Goal: Communication & Community: Answer question/provide support

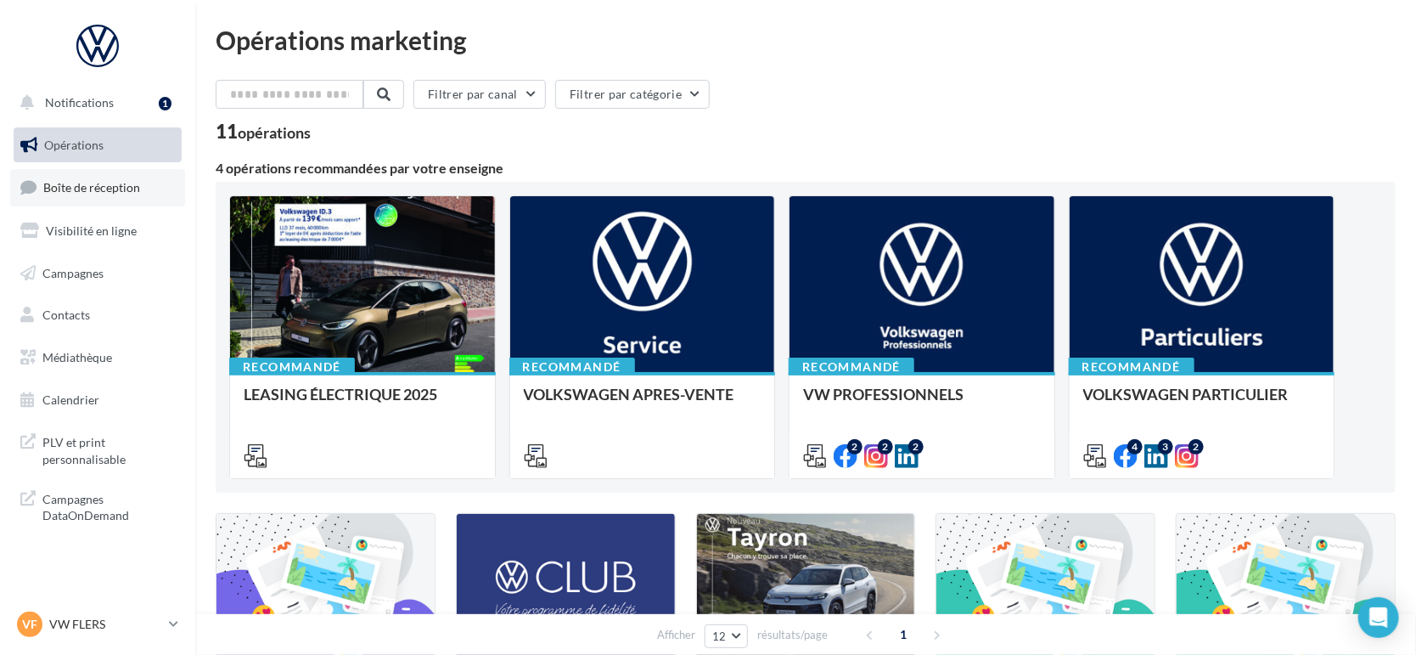
click at [107, 192] on span "Boîte de réception" at bounding box center [91, 187] width 97 height 14
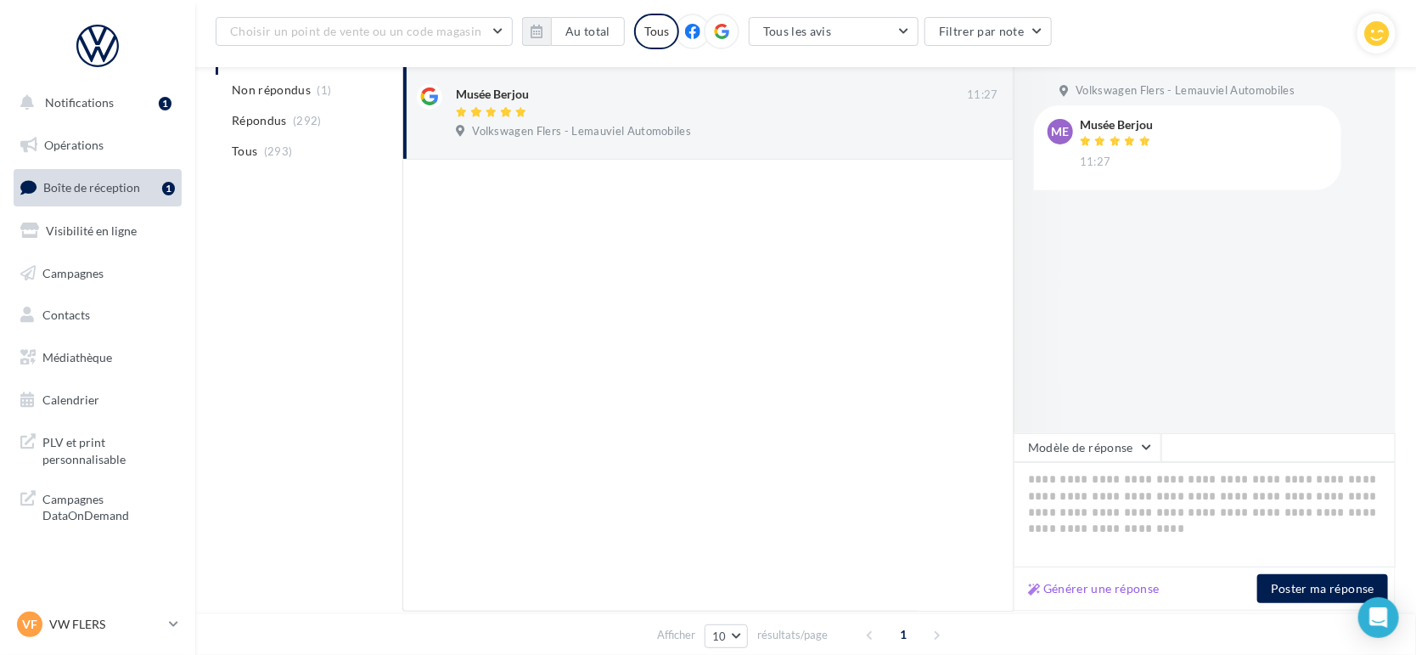
scroll to position [217, 0]
click at [1078, 443] on button "Modèle de réponse" at bounding box center [1088, 448] width 148 height 29
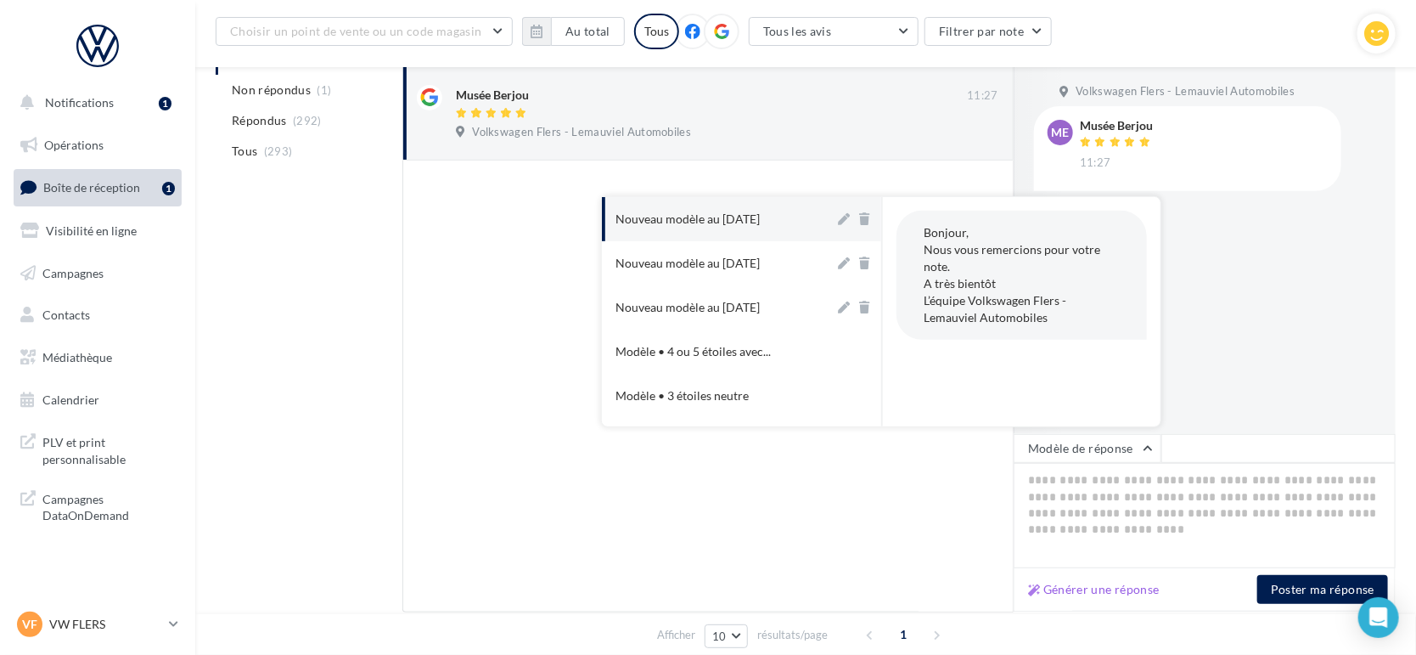
click at [966, 267] on div "Bonjour, Nous vous remercions pour votre note. A très bientôt L’équipe Volkswag…" at bounding box center [1022, 275] width 251 height 129
click at [760, 213] on div "Nouveau modèle au [DATE]" at bounding box center [688, 219] width 144 height 17
type textarea "**********"
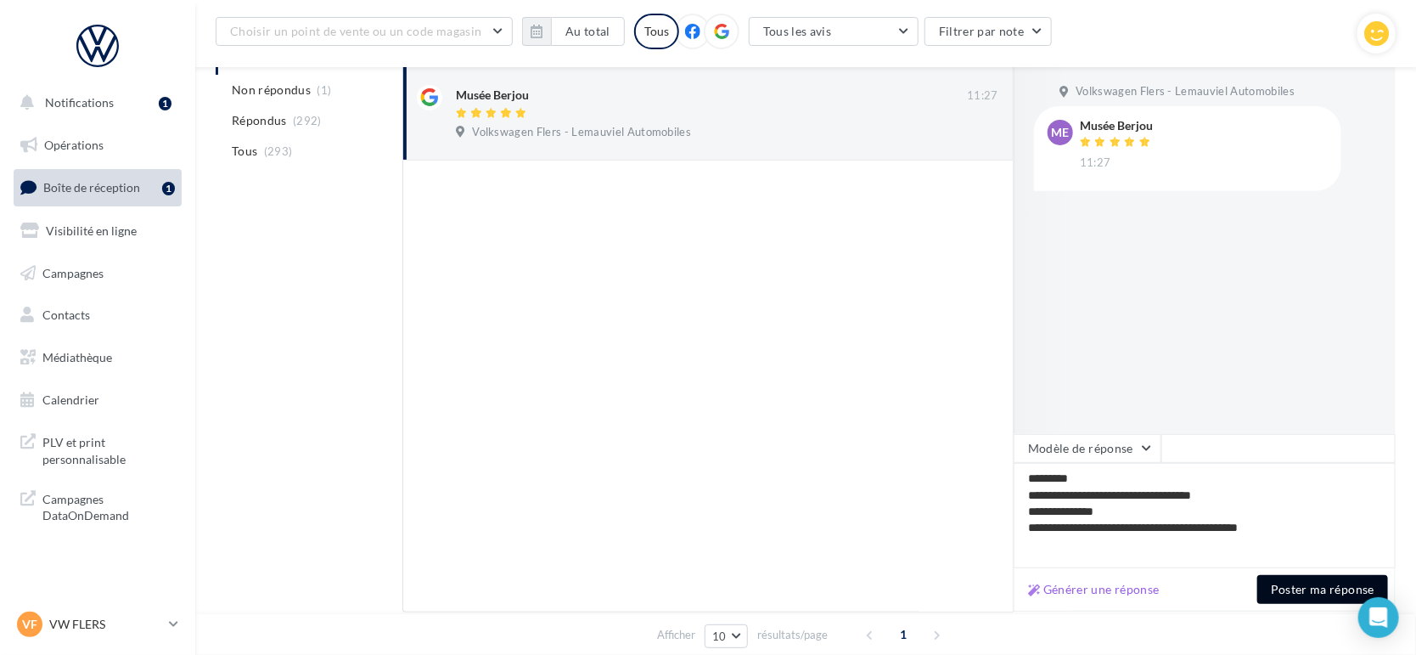
click at [1297, 587] on button "Poster ma réponse" at bounding box center [1323, 589] width 131 height 29
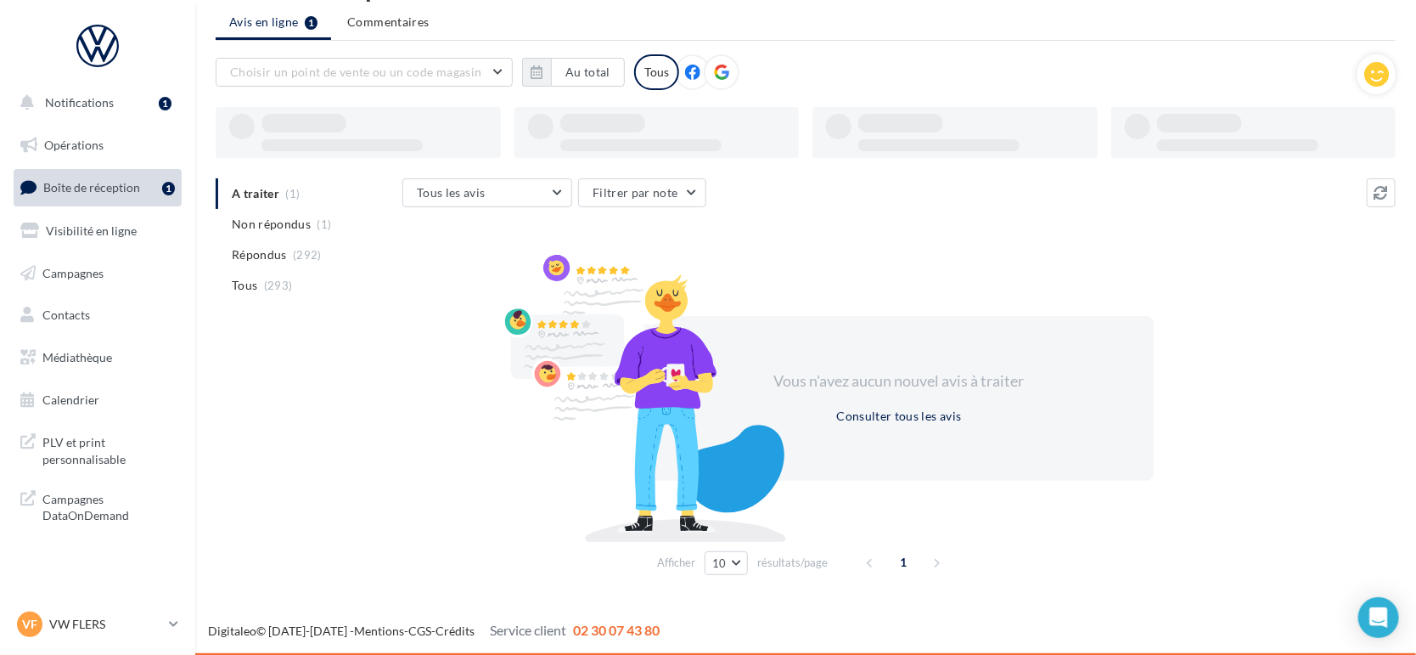
scroll to position [54, 0]
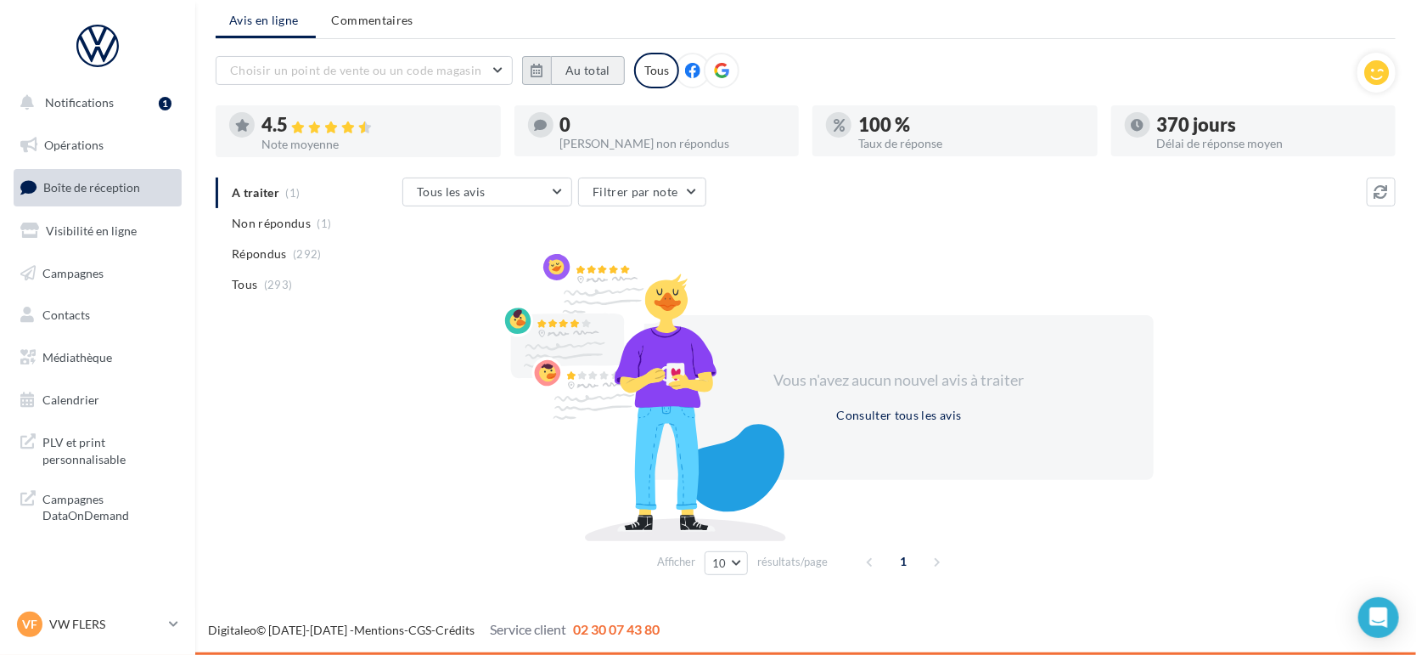
click at [564, 64] on button "Au total" at bounding box center [588, 70] width 74 height 29
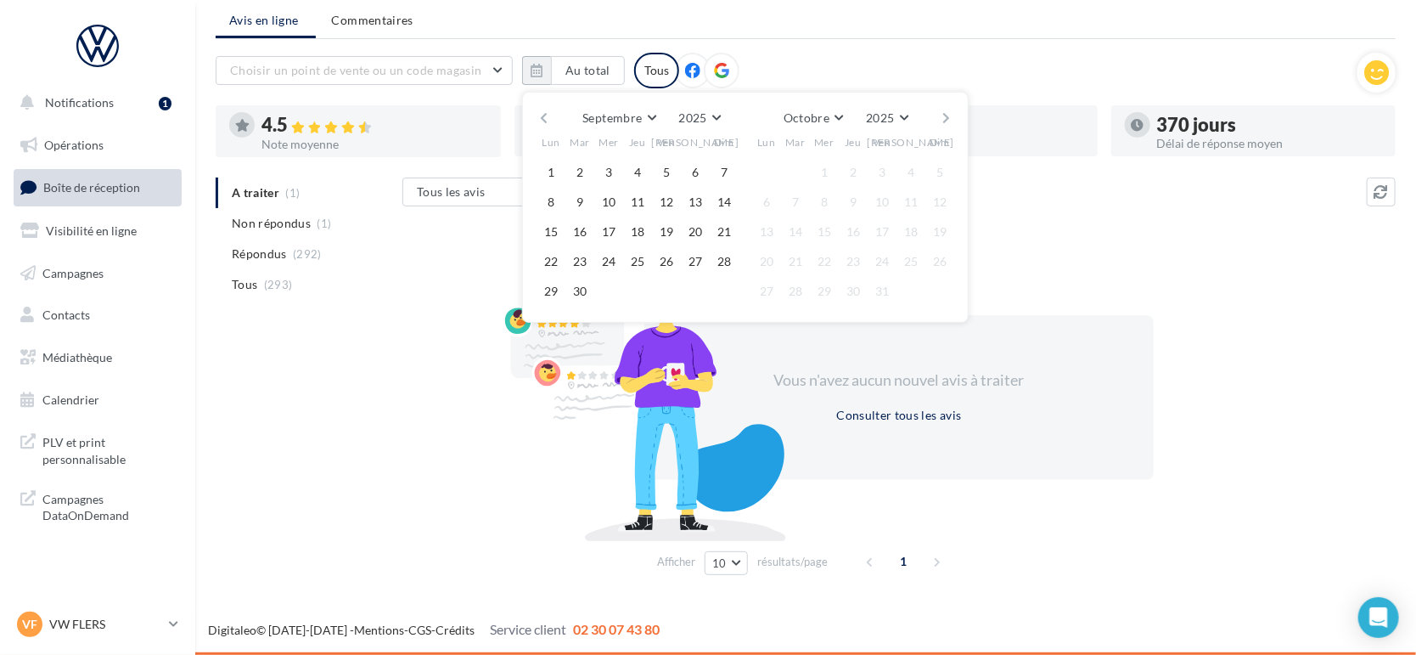
click at [544, 117] on button "button" at bounding box center [544, 118] width 14 height 24
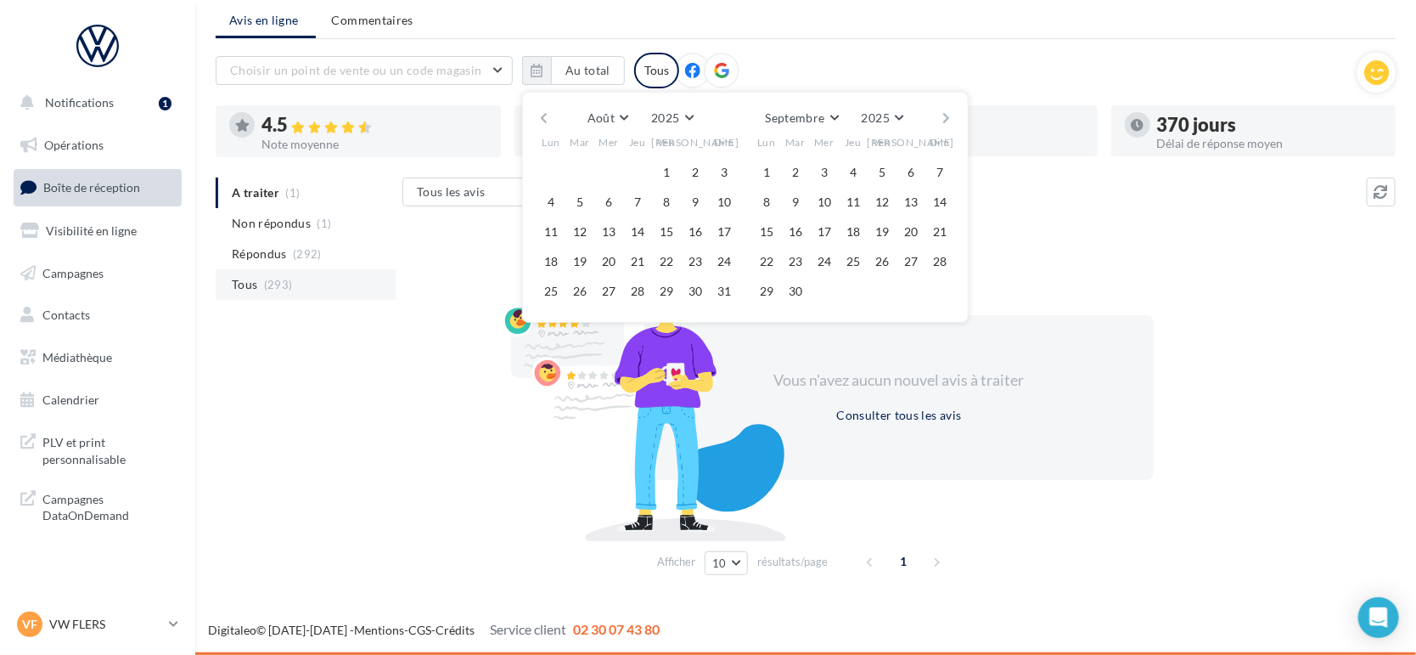
click at [360, 298] on li "Tous (293)" at bounding box center [306, 284] width 180 height 31
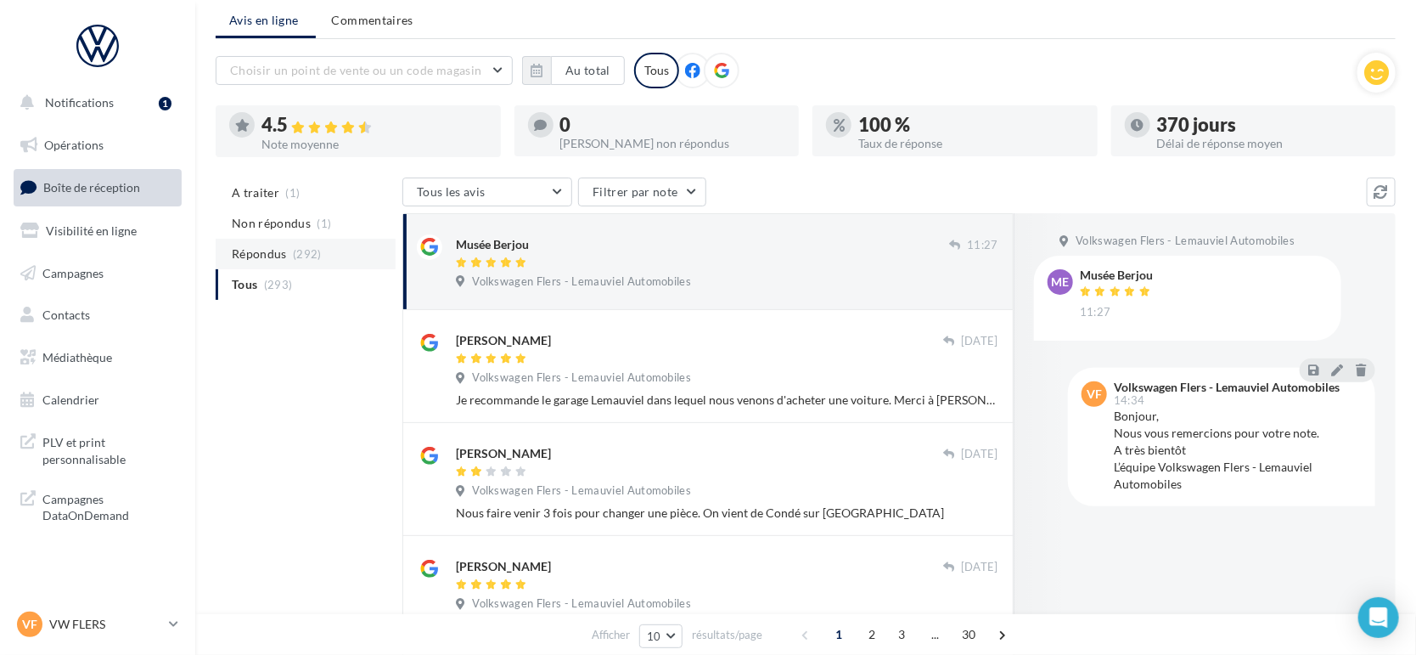
click at [303, 248] on span "(292)" at bounding box center [307, 254] width 29 height 14
click at [387, 24] on span "Commentaires" at bounding box center [373, 20] width 82 height 17
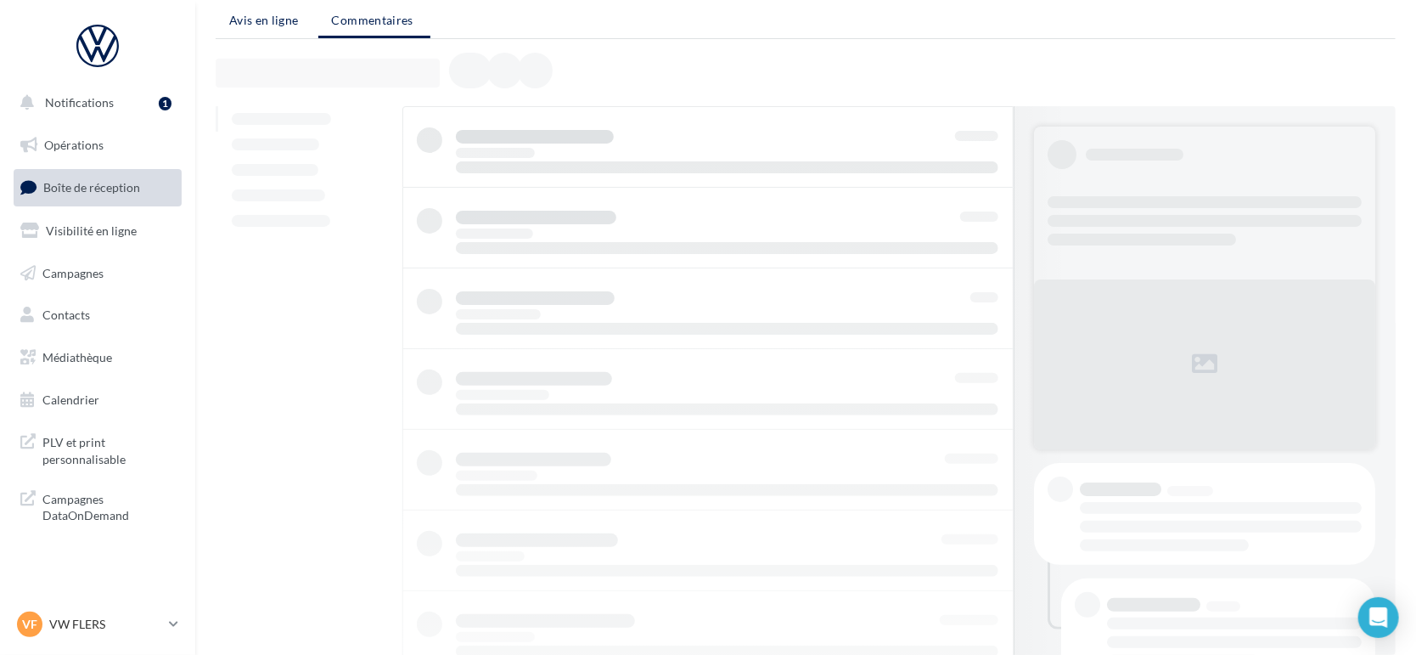
click at [239, 28] on span "Avis en ligne" at bounding box center [264, 20] width 70 height 17
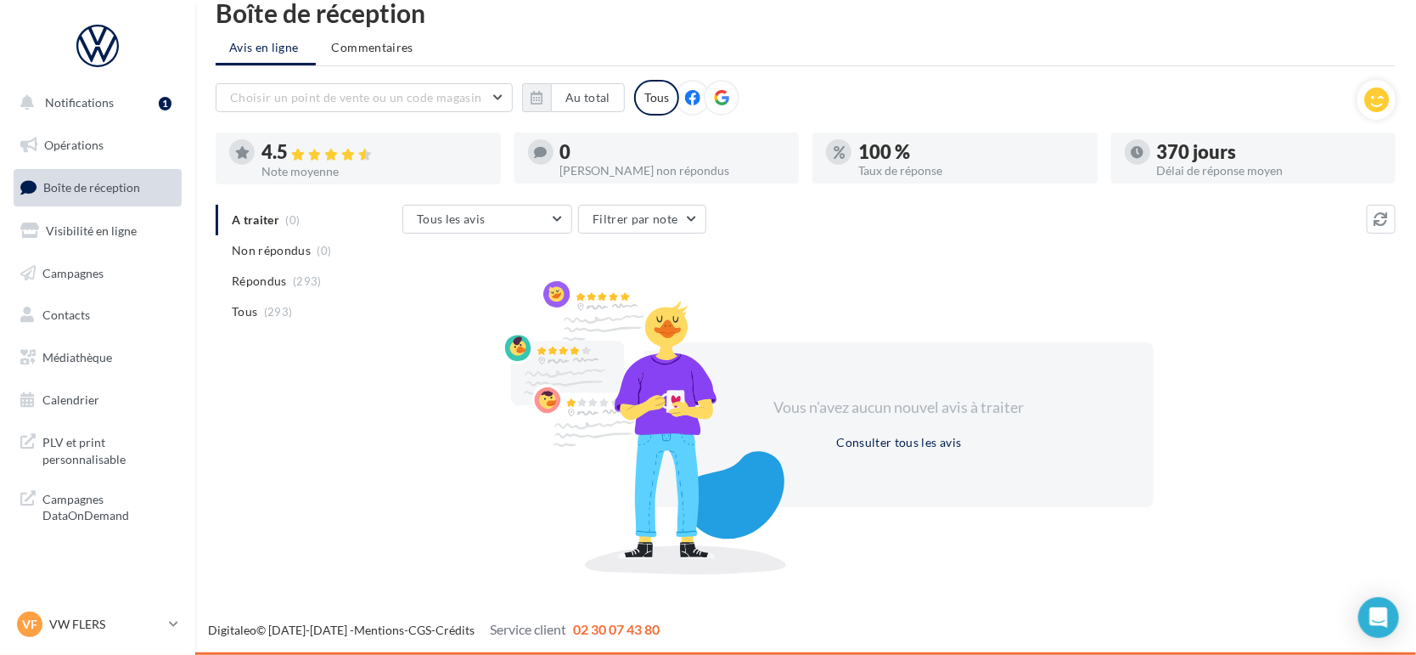
scroll to position [27, 0]
click at [392, 106] on button "Choisir un point de vente ou un code magasin" at bounding box center [364, 97] width 297 height 29
click at [393, 139] on span "1005031 - Volkswagen Flers - Lemauviel Automobiles" at bounding box center [348, 148] width 211 height 31
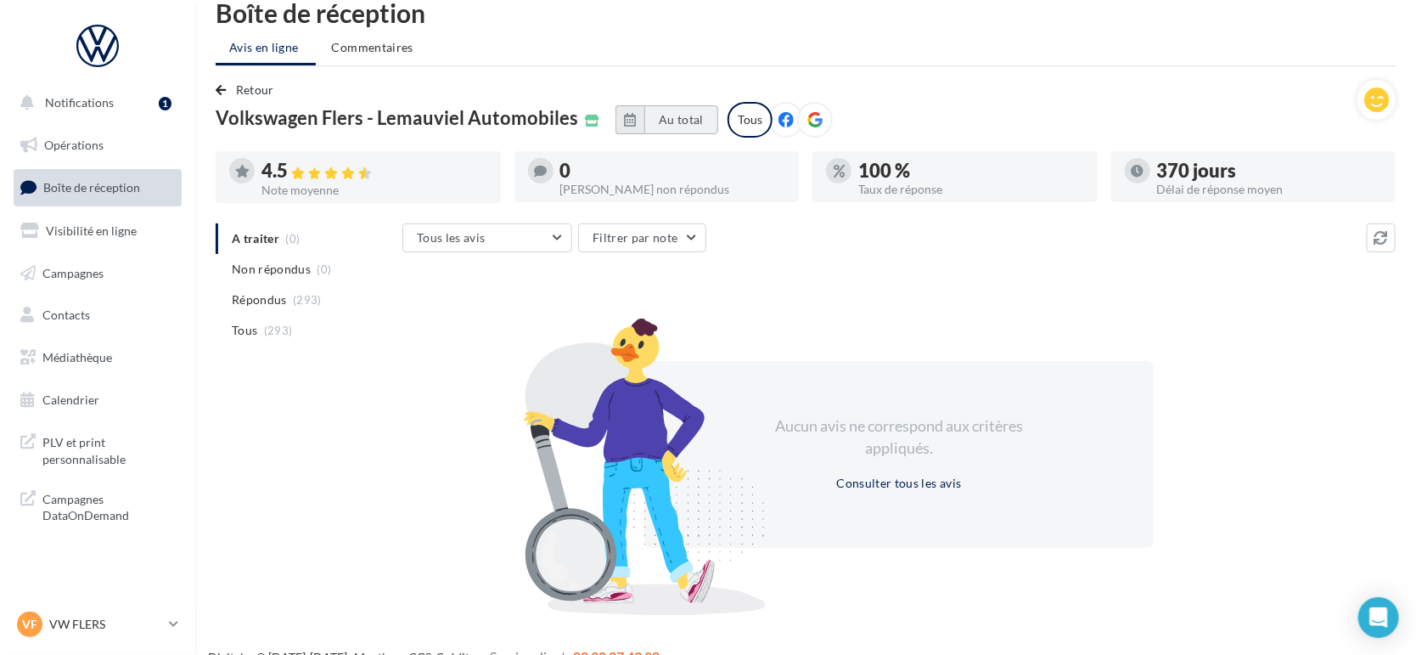
click at [696, 120] on button "Au total" at bounding box center [682, 119] width 74 height 29
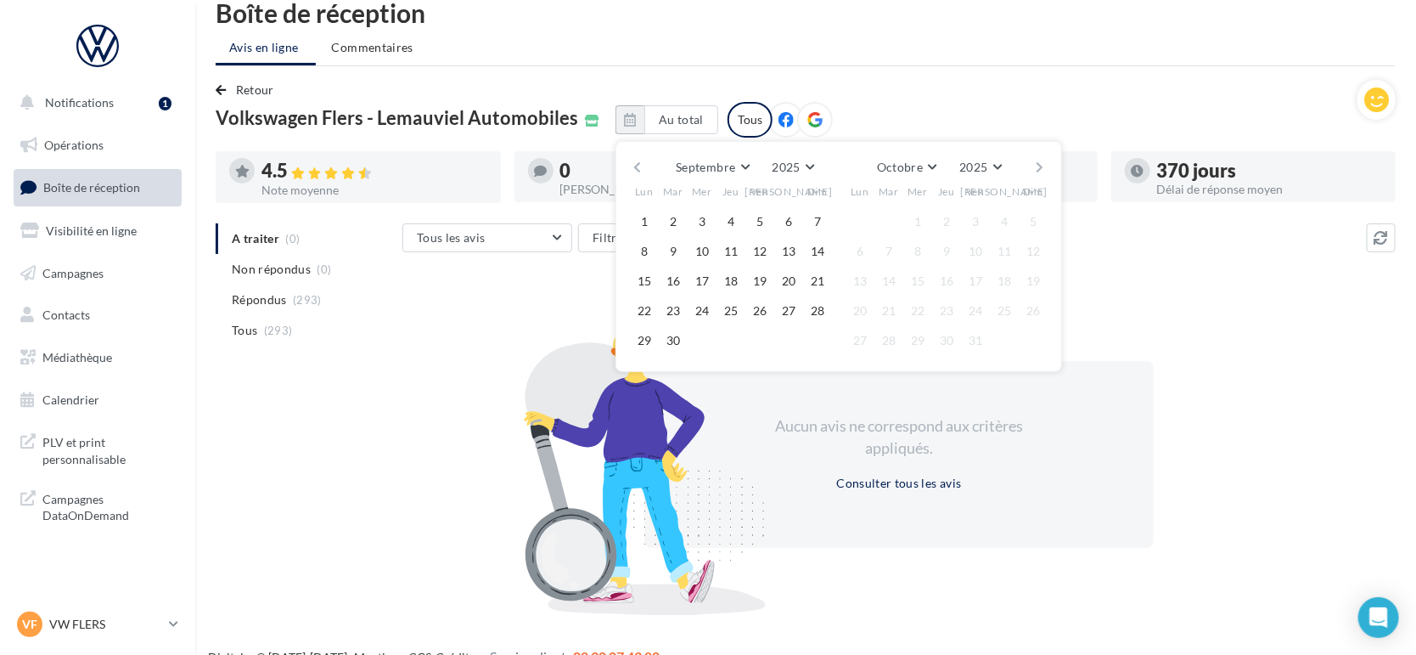
click at [645, 163] on button "button" at bounding box center [637, 167] width 14 height 24
click at [686, 217] on button "1" at bounding box center [673, 221] width 25 height 25
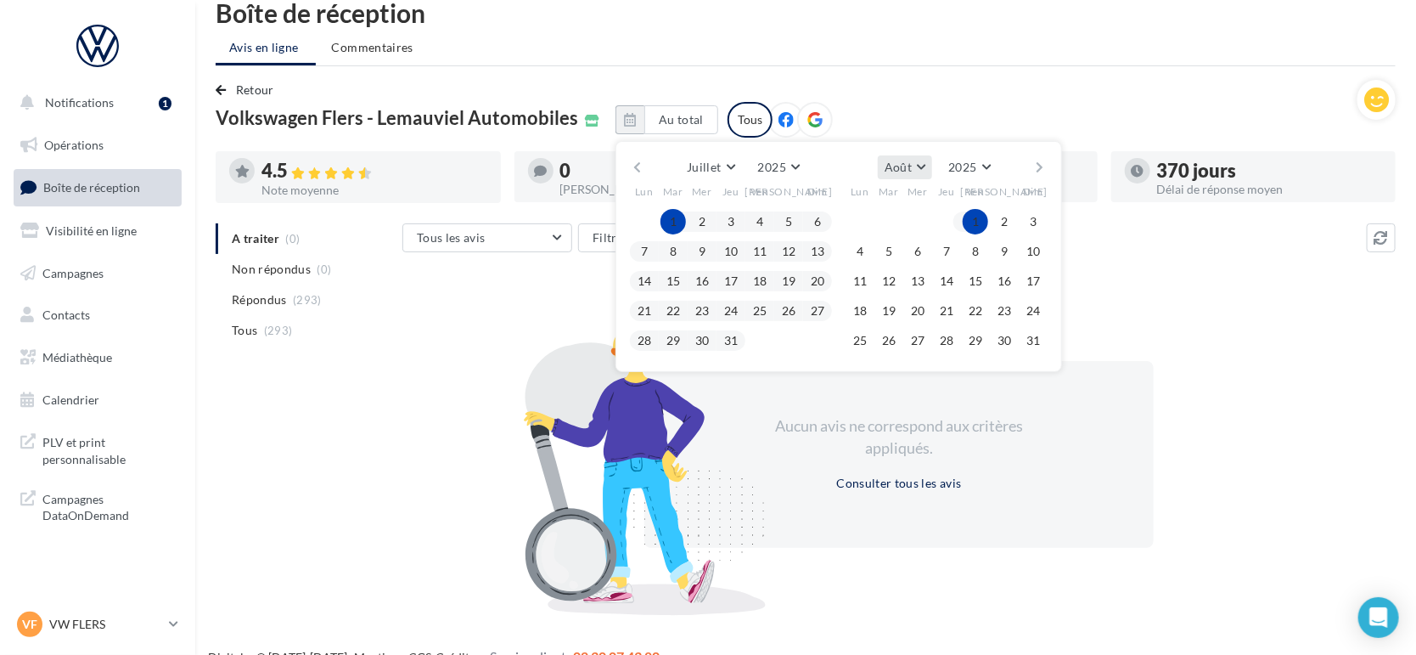
click at [932, 164] on button "Août" at bounding box center [905, 167] width 54 height 24
click at [938, 270] on span "Septembre" at bounding box center [920, 266] width 57 height 14
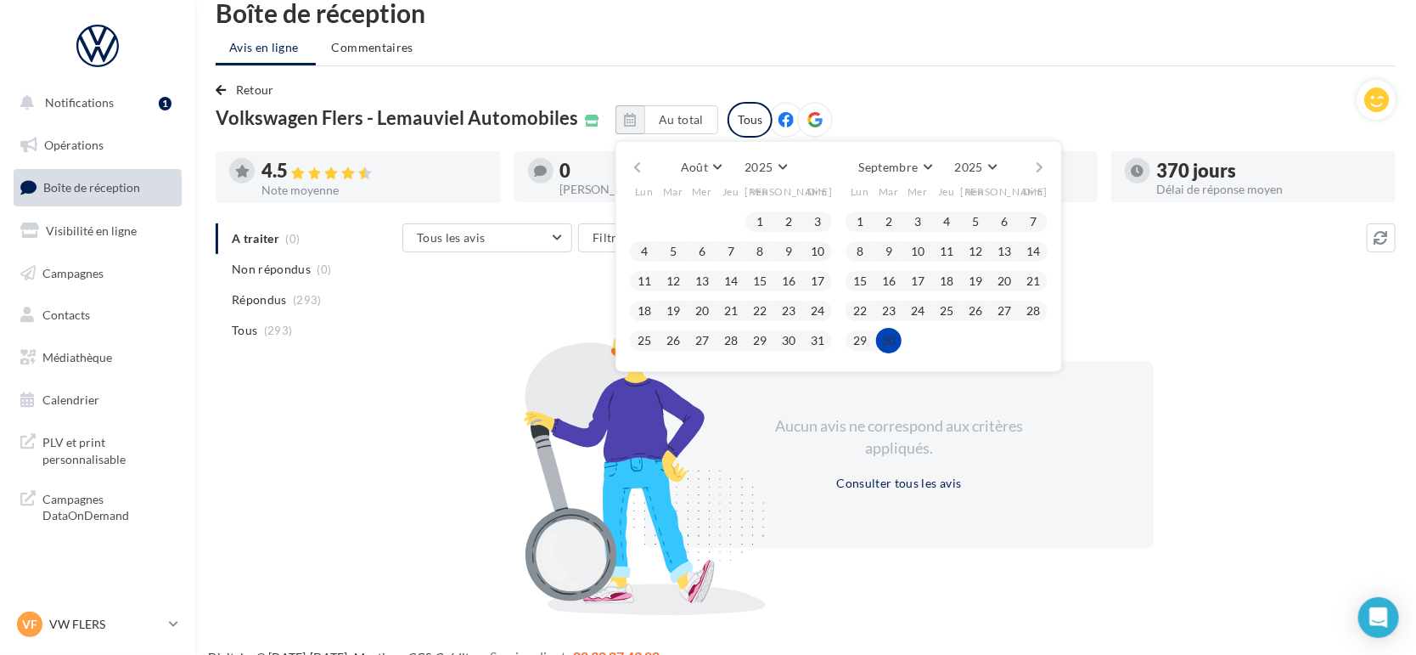
click at [902, 341] on button "30" at bounding box center [888, 340] width 25 height 25
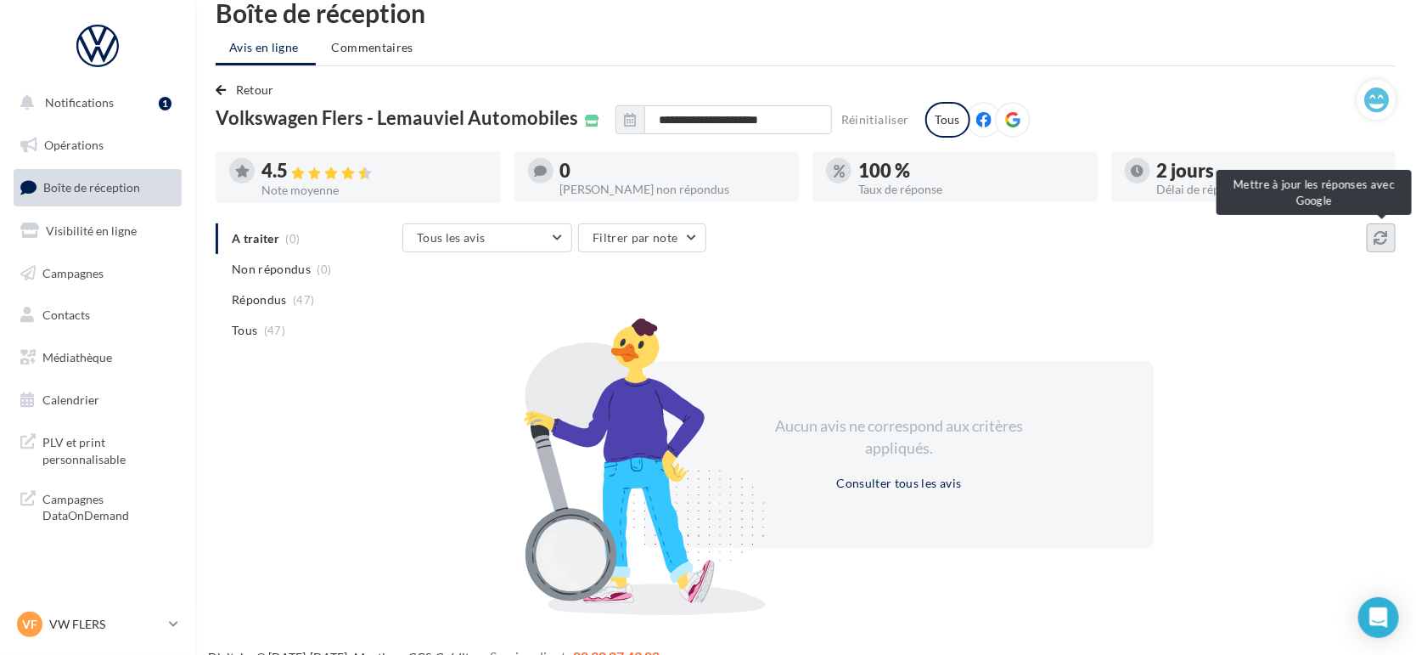
click at [1381, 241] on icon at bounding box center [1382, 238] width 14 height 14
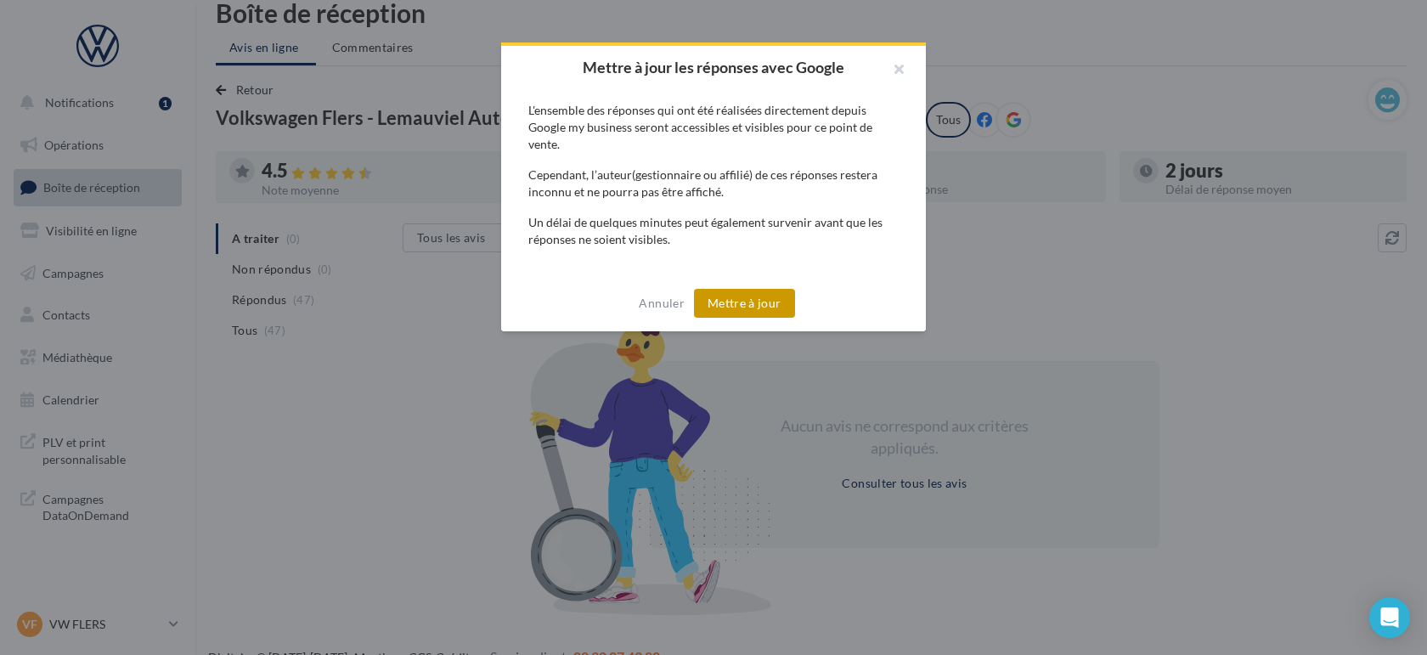
click at [707, 313] on button "Mettre à jour" at bounding box center [744, 303] width 101 height 29
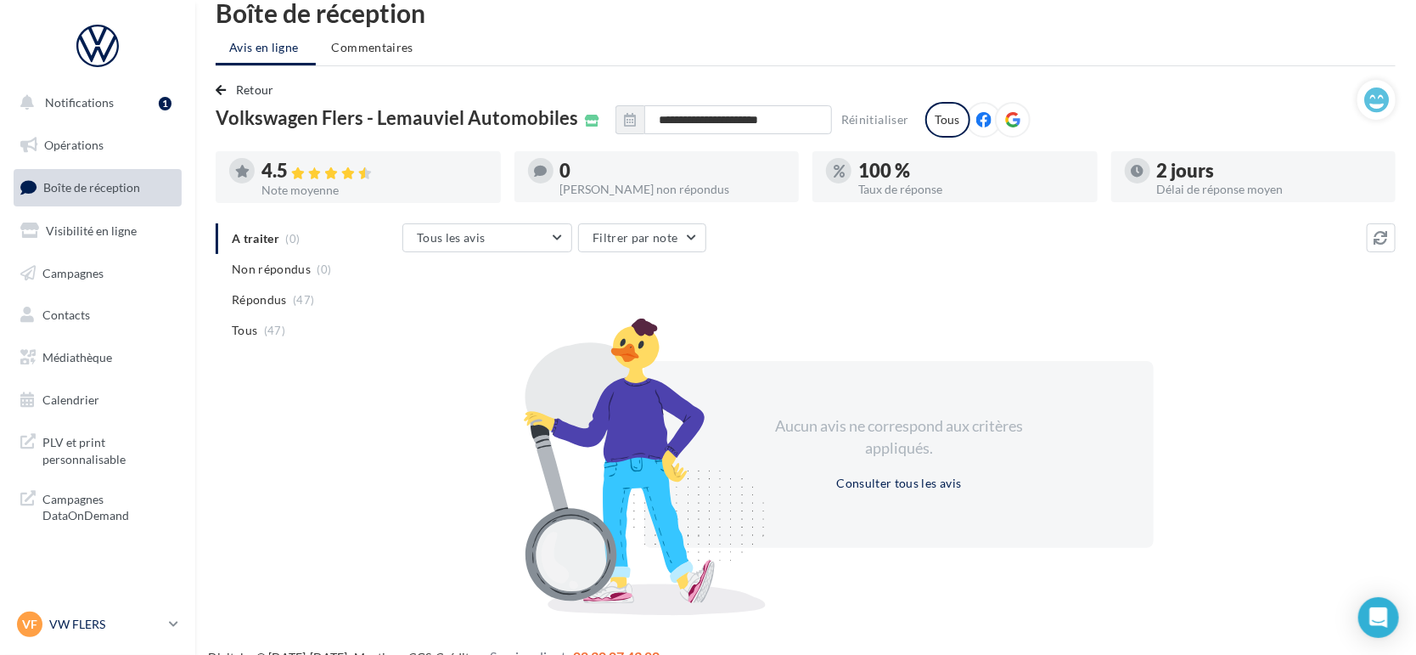
click at [93, 629] on p "VW FLERS" at bounding box center [105, 624] width 113 height 17
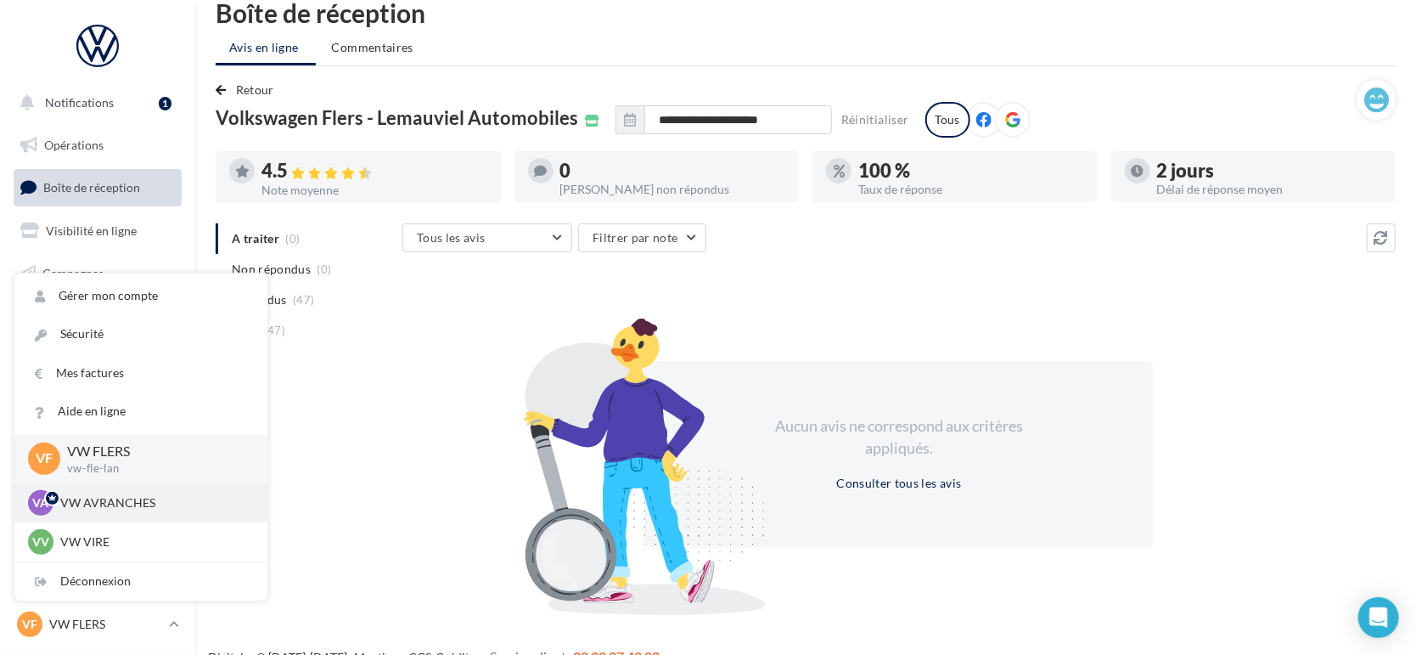
click at [154, 509] on p "VW AVRANCHES" at bounding box center [153, 502] width 187 height 17
